Goal: Ask a question

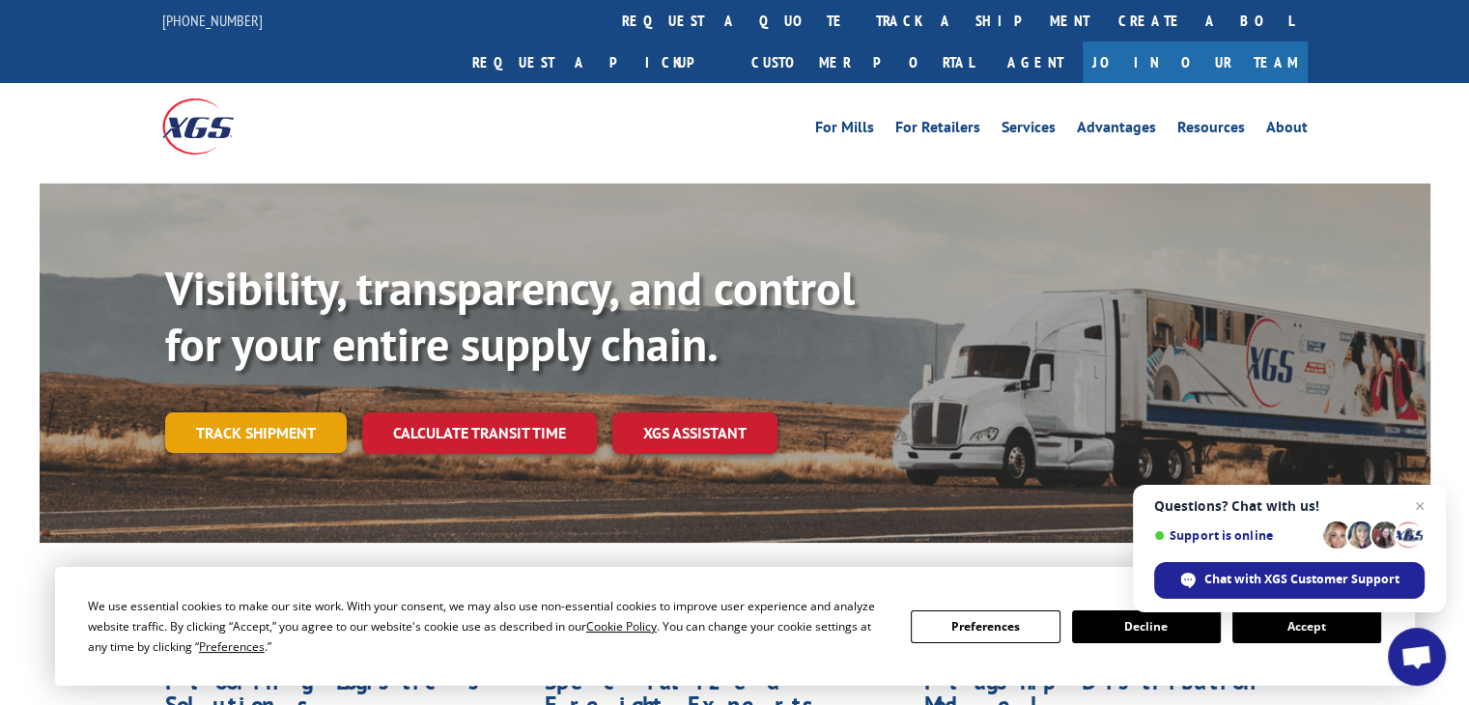
click at [286, 412] on link "Track shipment" at bounding box center [256, 432] width 182 height 41
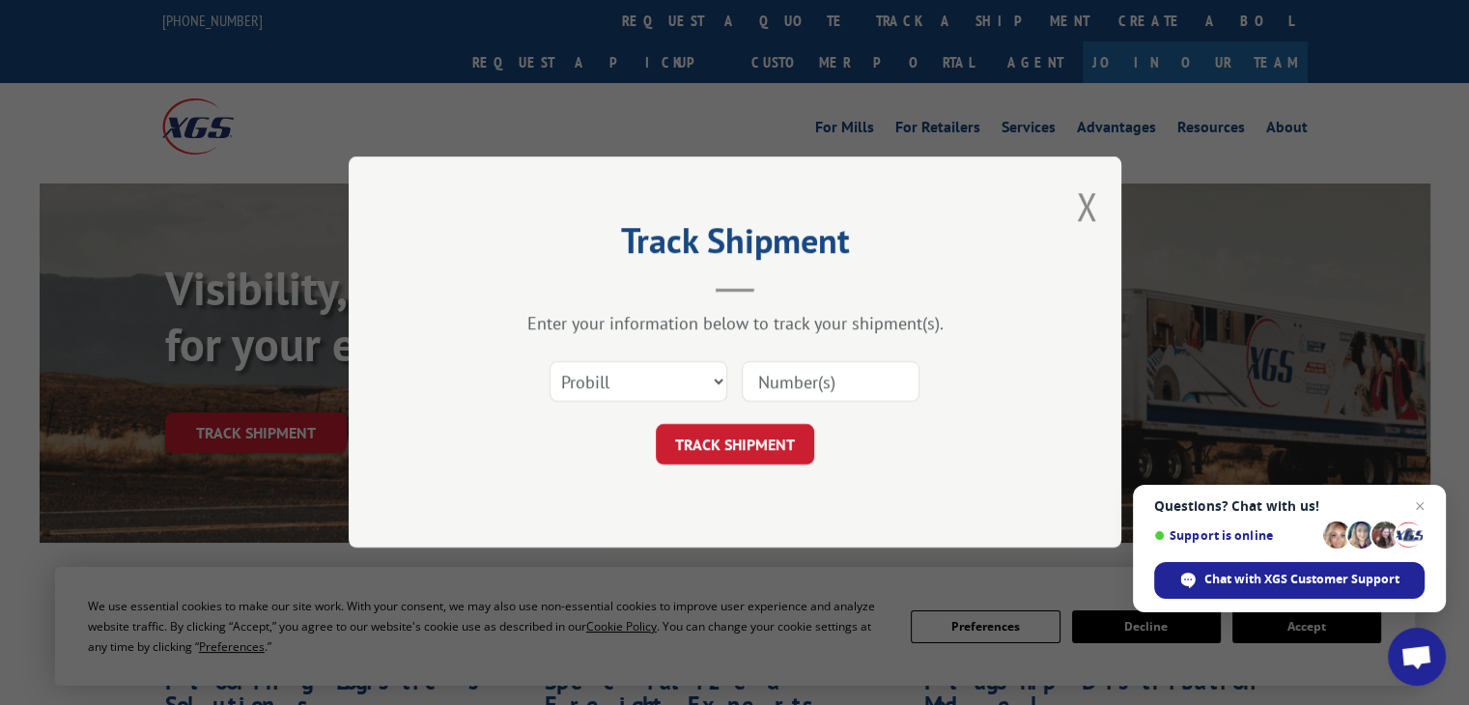
click at [818, 391] on input at bounding box center [831, 382] width 178 height 41
paste input "15476967"
type input "15476967"
click at [707, 433] on button "TRACK SHIPMENT" at bounding box center [735, 445] width 158 height 41
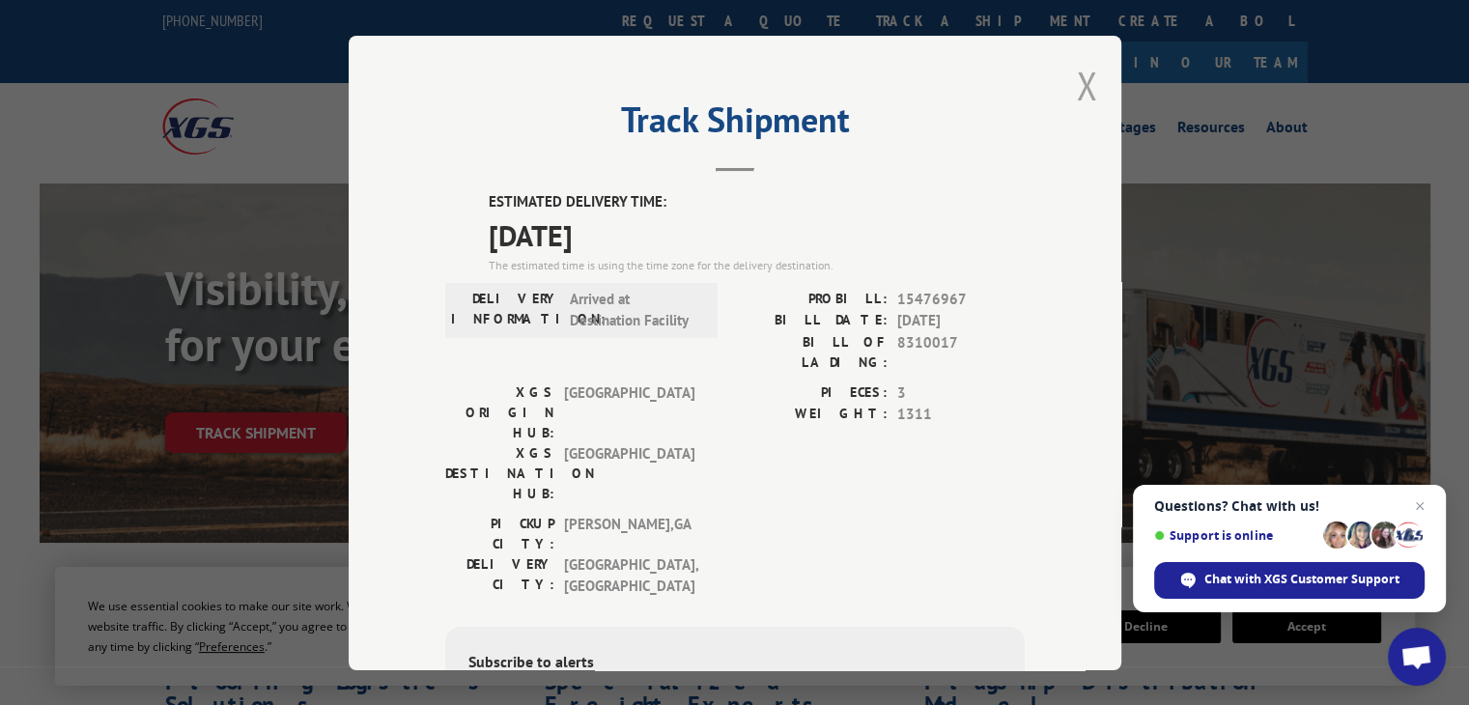
click at [1076, 96] on button "Close modal" at bounding box center [1086, 85] width 21 height 51
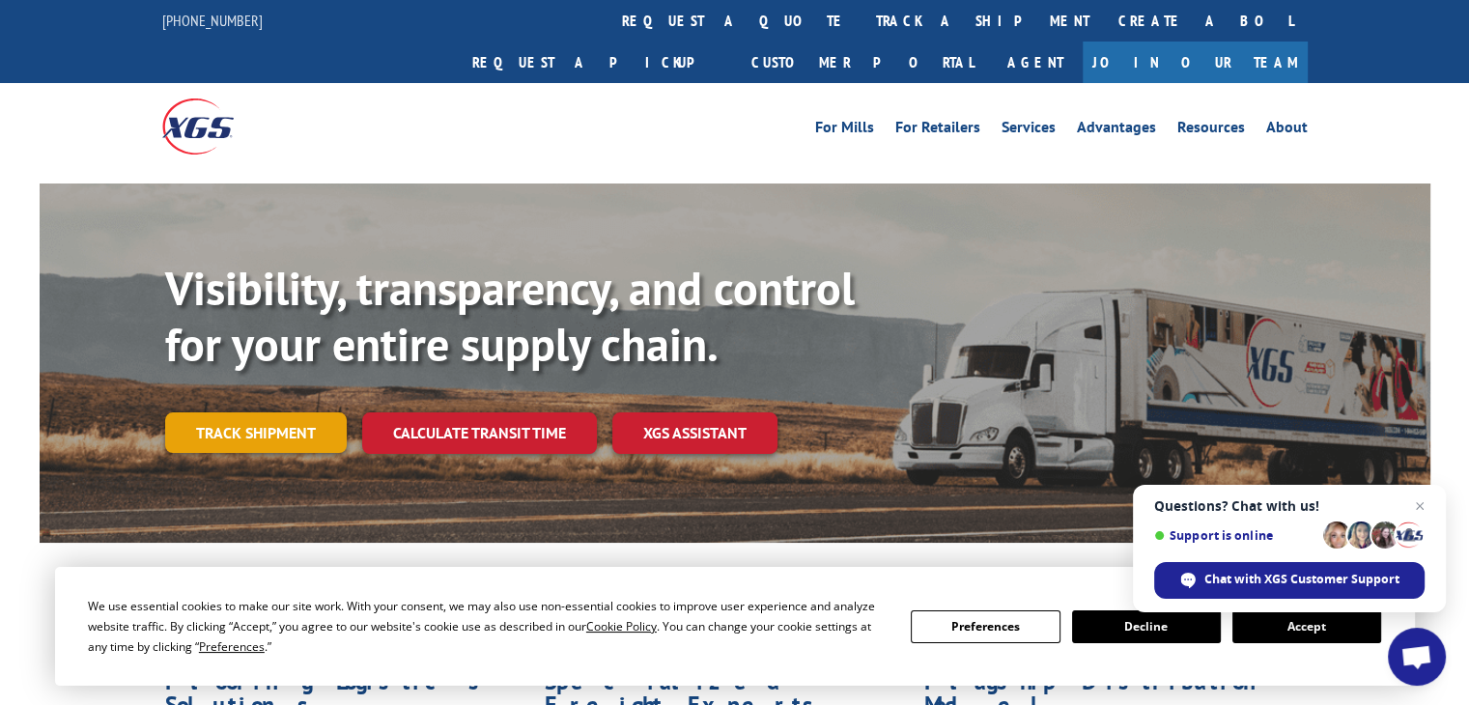
click at [303, 412] on link "Track shipment" at bounding box center [256, 432] width 182 height 41
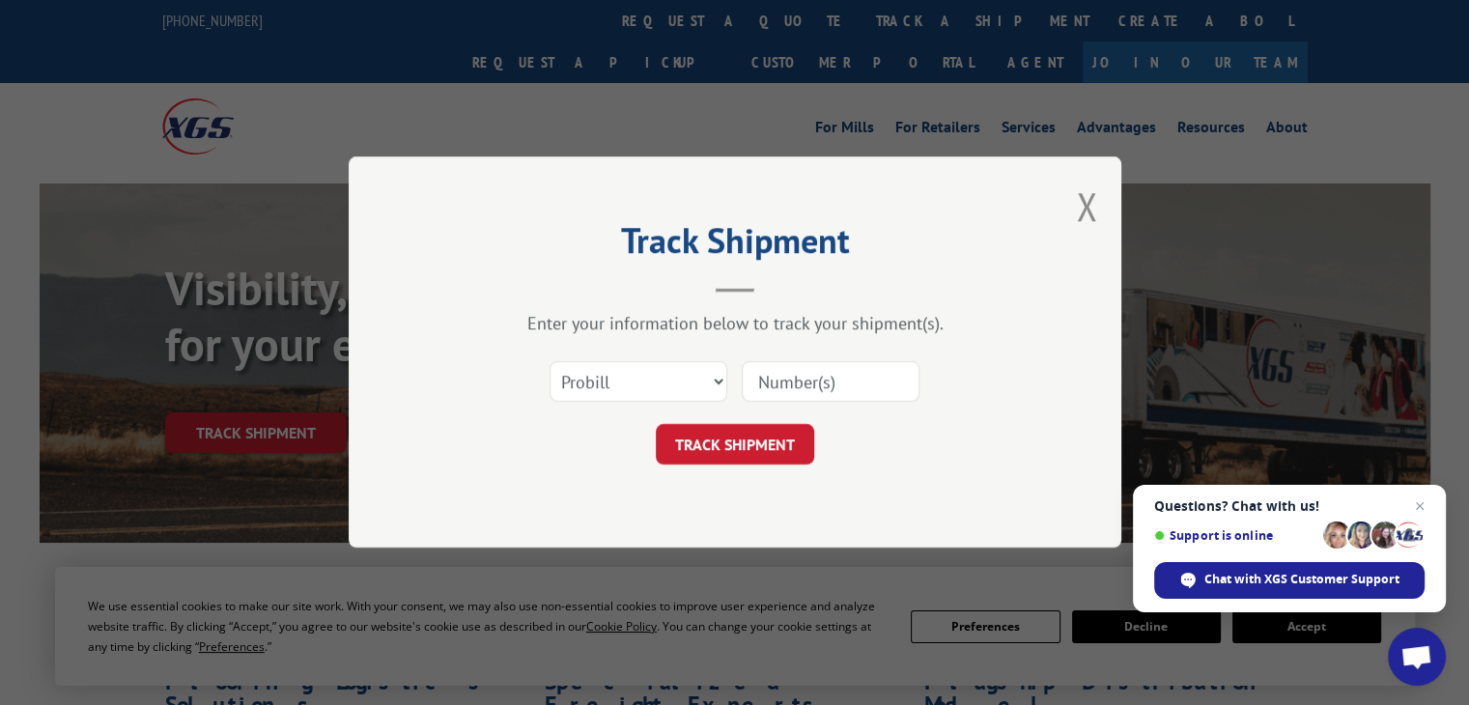
click at [835, 391] on input at bounding box center [831, 382] width 178 height 41
click at [1082, 210] on button "Close modal" at bounding box center [1086, 206] width 21 height 51
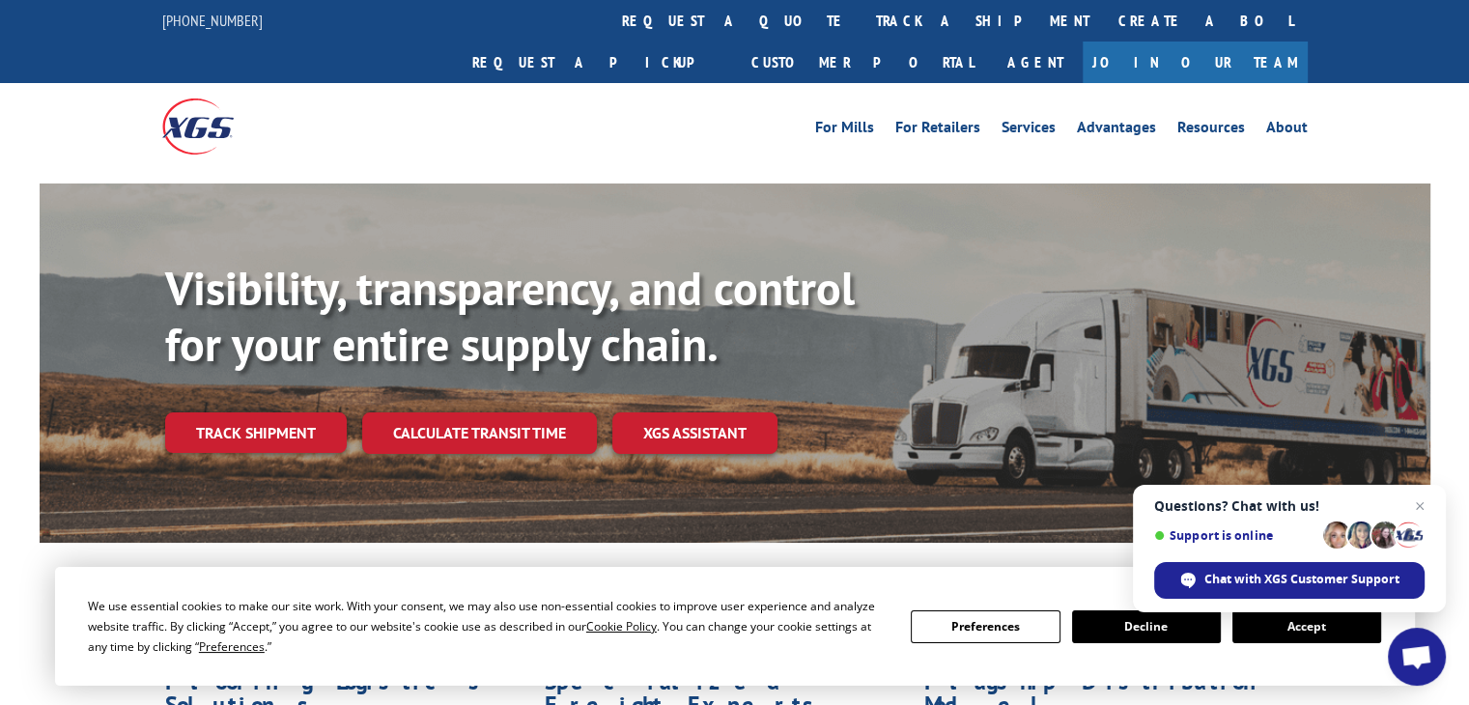
click at [1439, 662] on span "Open chat" at bounding box center [1417, 657] width 58 height 58
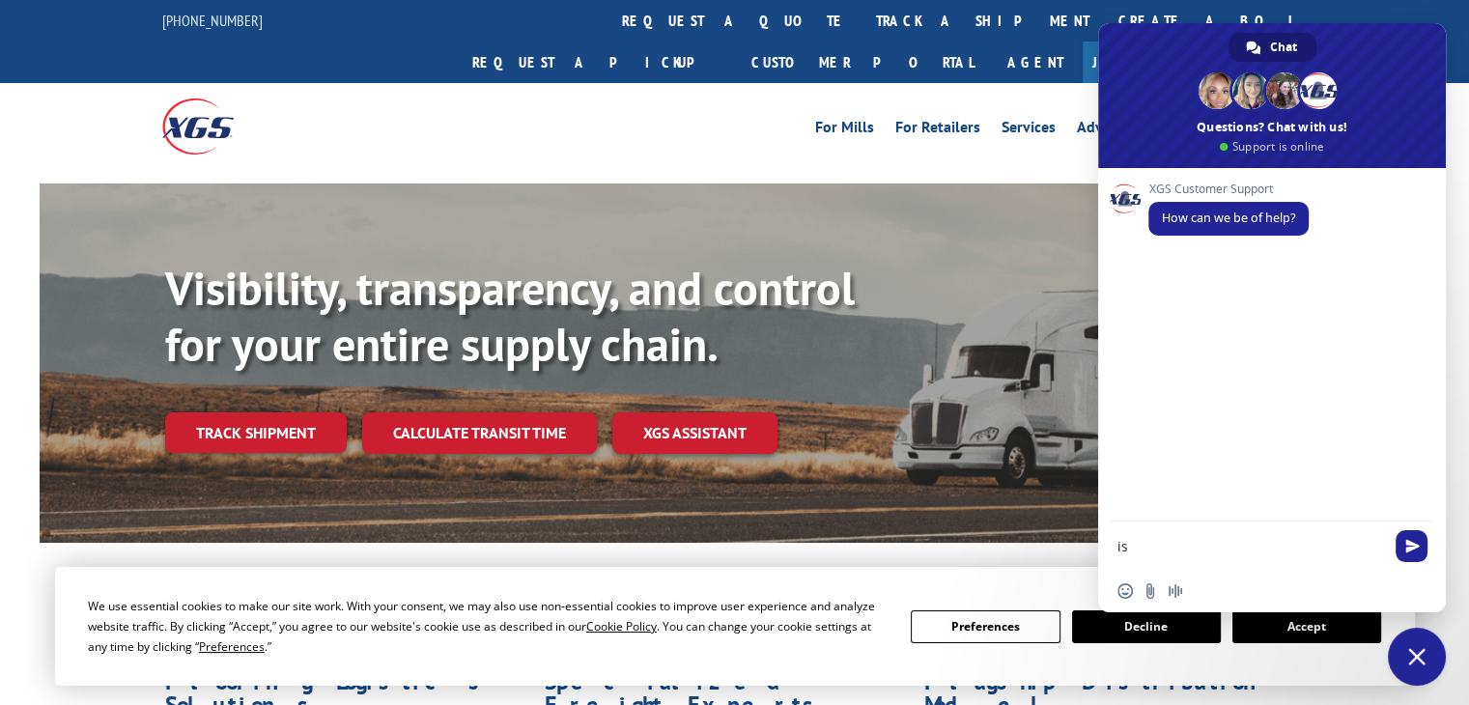
type textarea "i"
type textarea "w"
paste textarea "15476967"
type textarea "is this tracking delivered 15476967 ?"
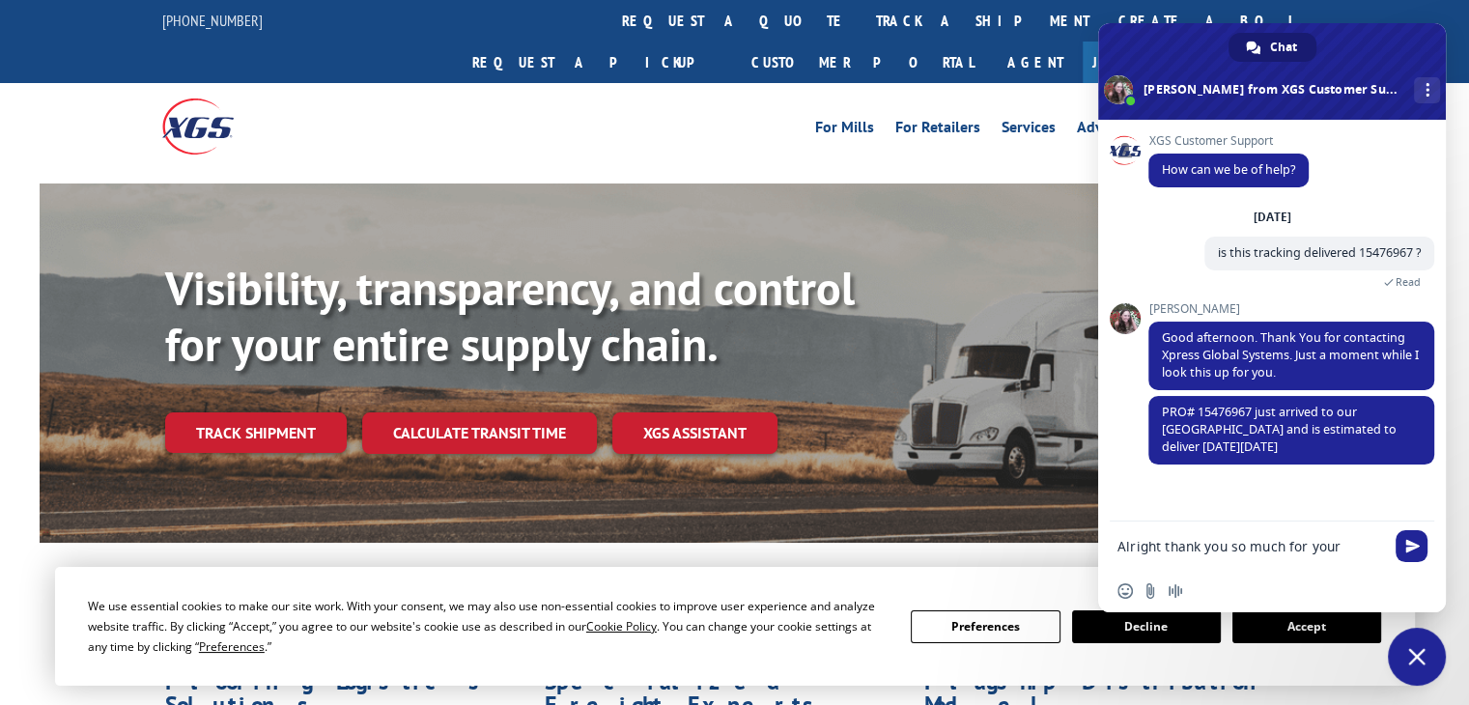
type textarea "Alright thank you so much for your time"
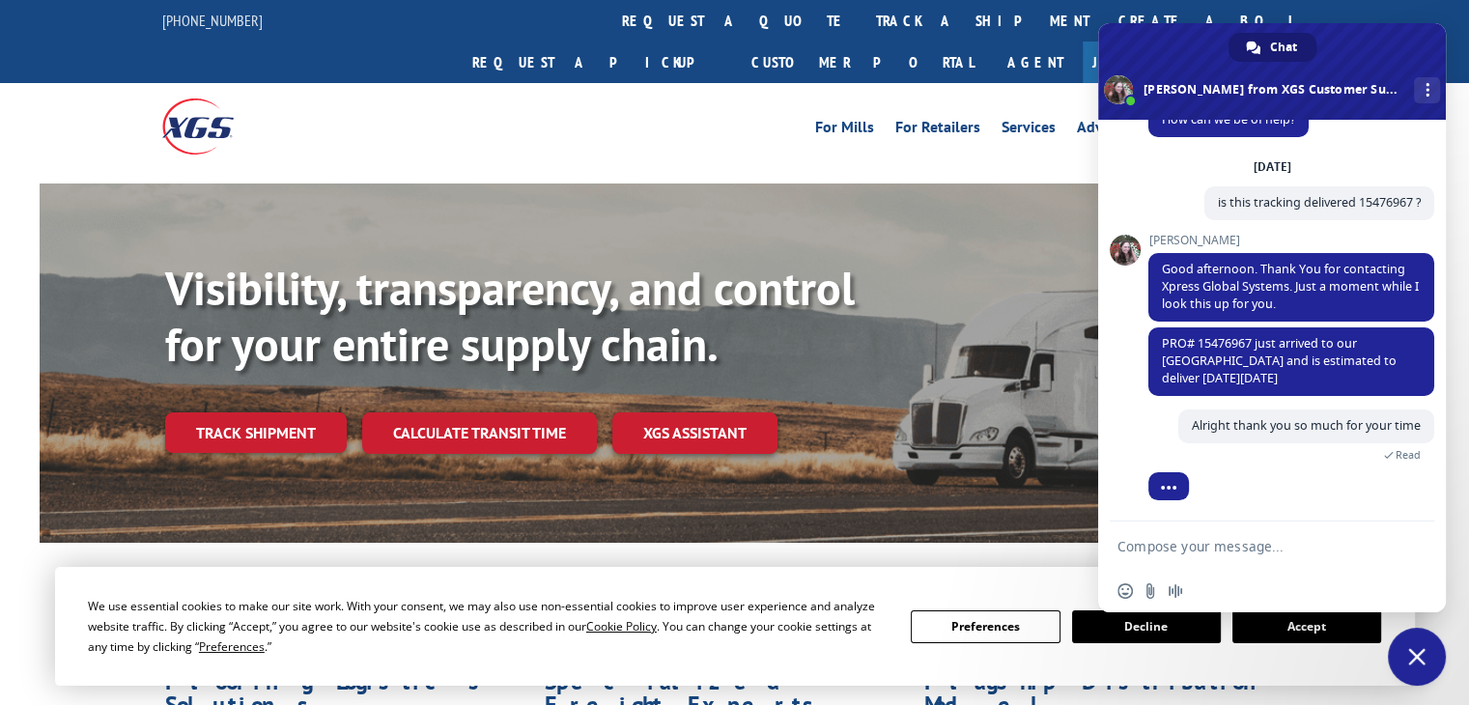
scroll to position [104, 0]
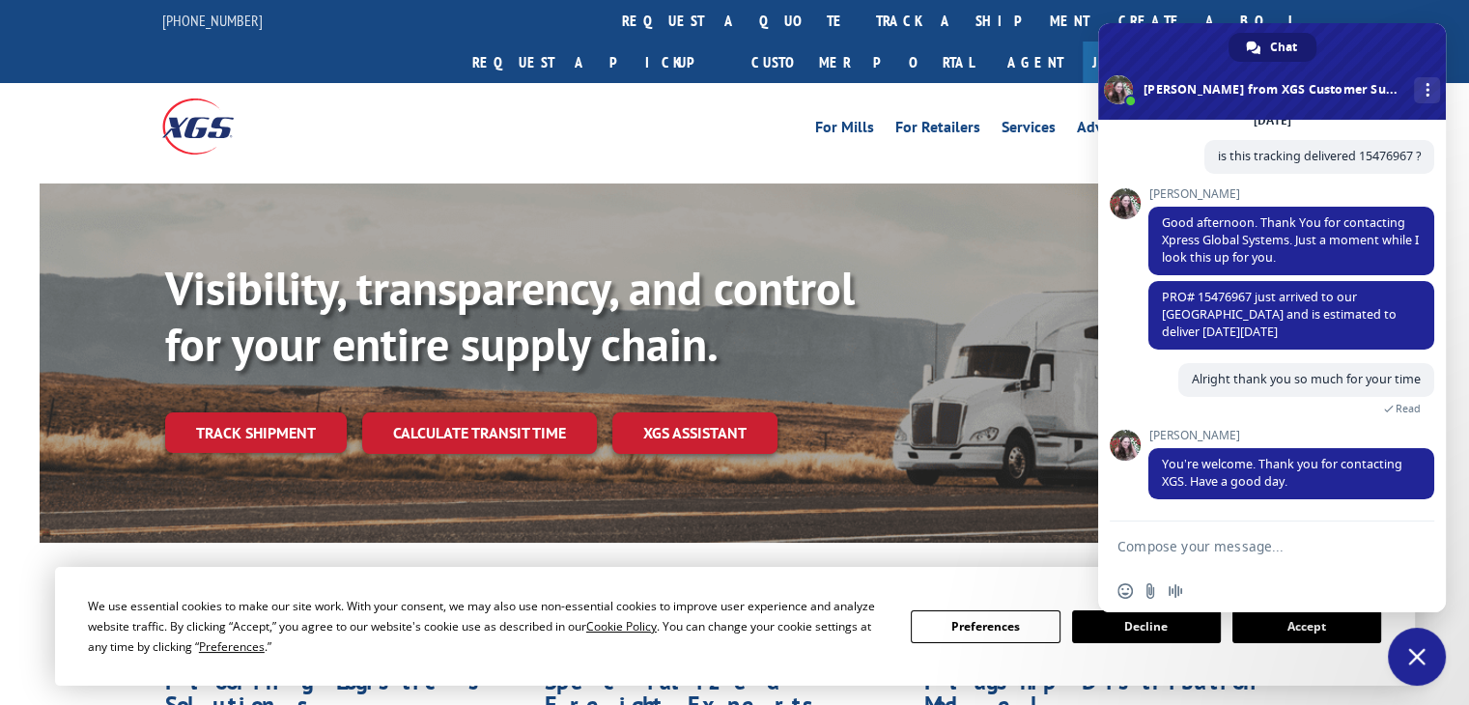
click at [1400, 646] on span "Close chat" at bounding box center [1417, 657] width 58 height 58
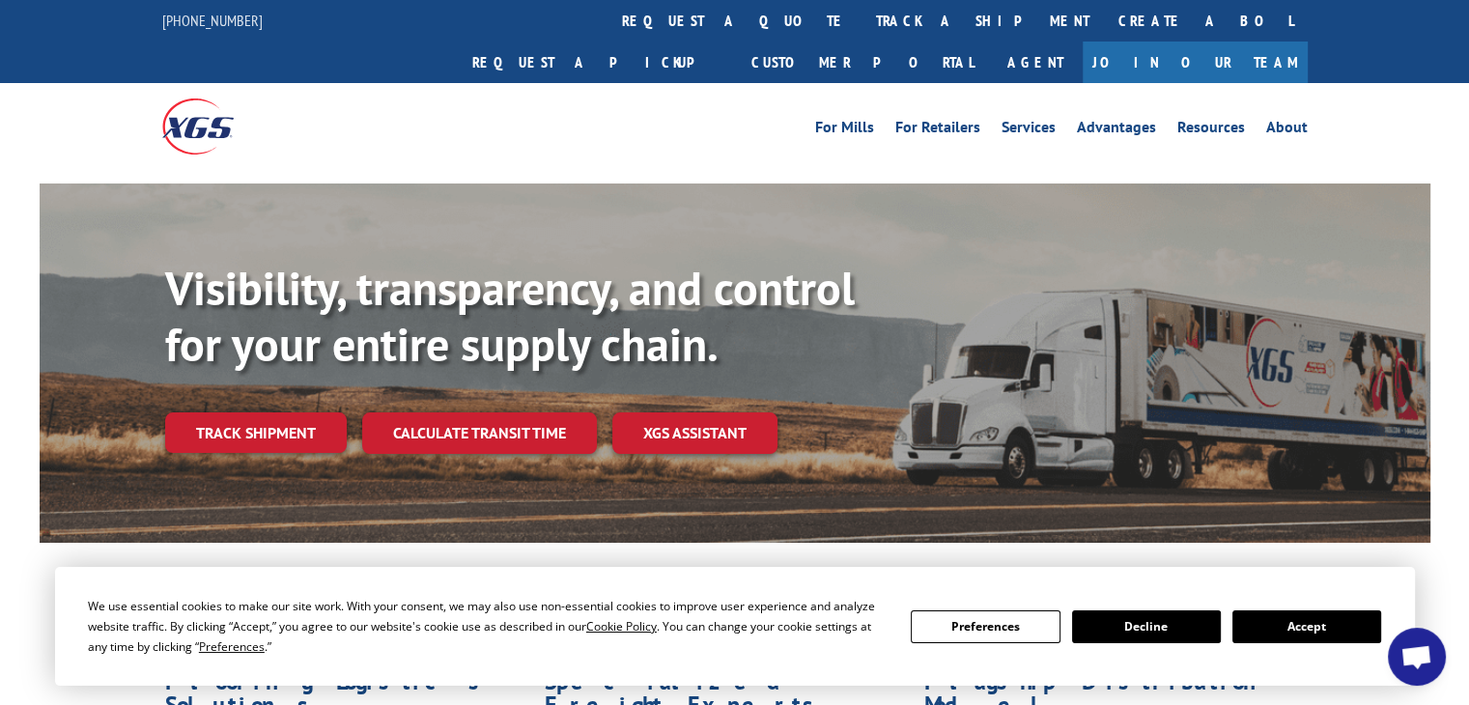
scroll to position [104, 0]
click at [1430, 649] on span "Open chat" at bounding box center [1417, 658] width 32 height 27
